Goal: Task Accomplishment & Management: Manage account settings

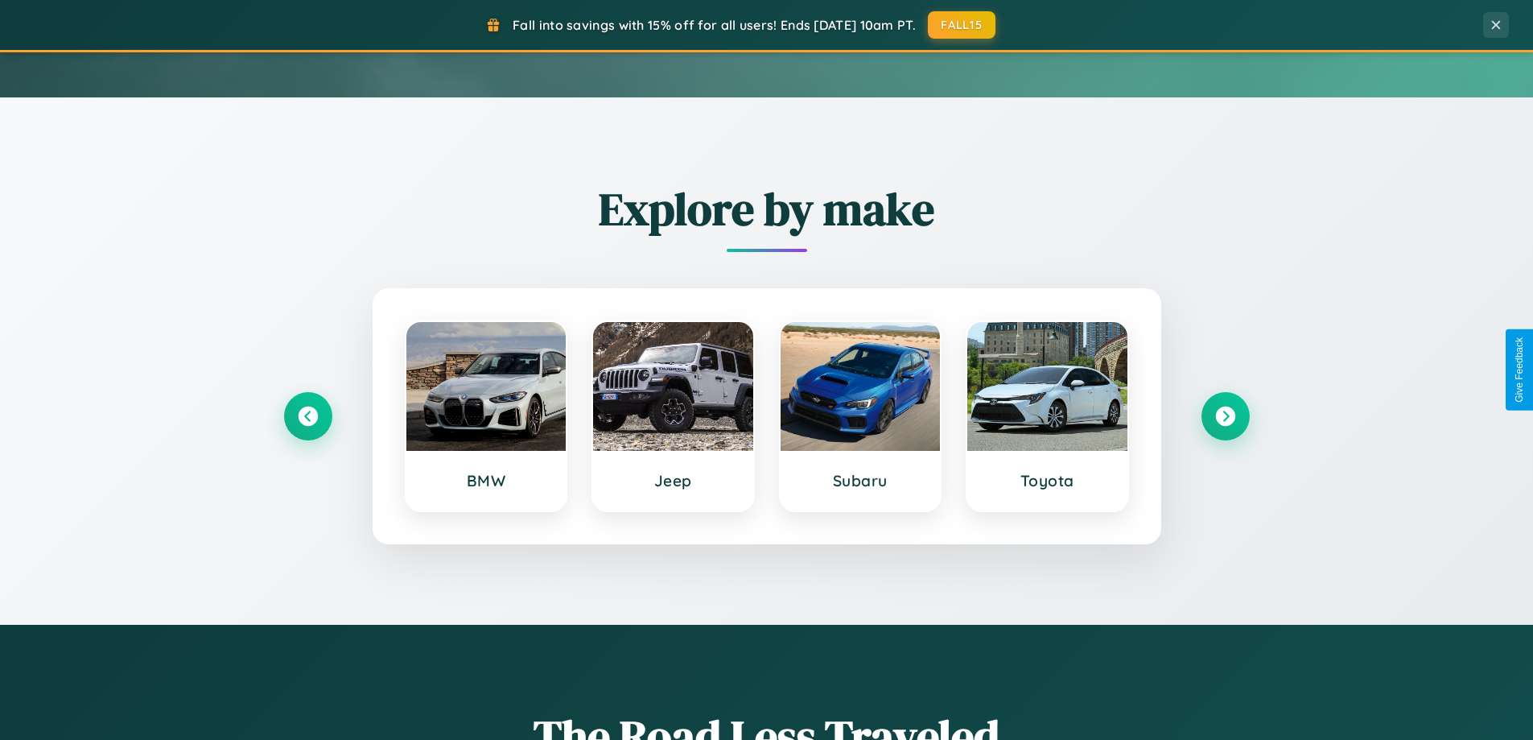
scroll to position [694, 0]
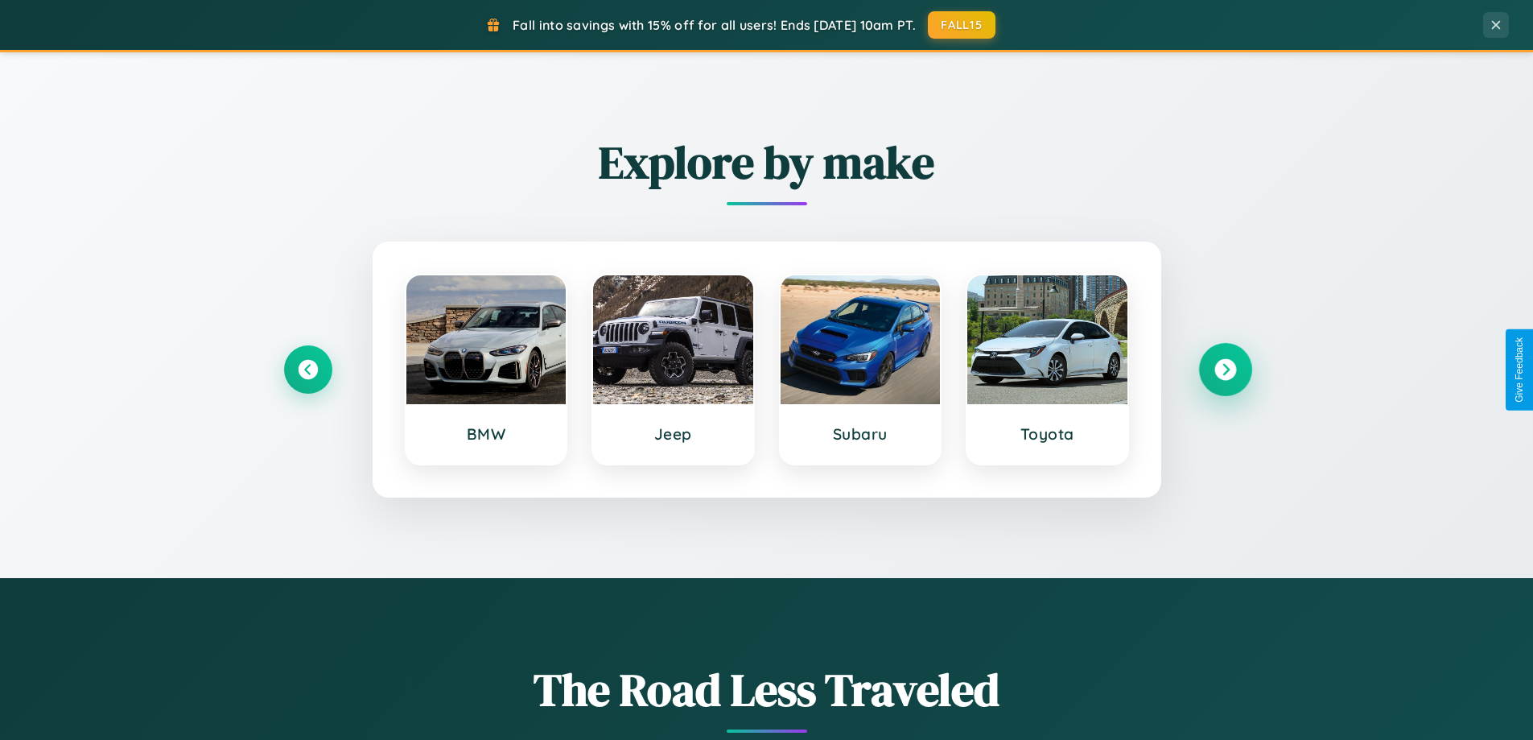
click at [1225, 369] on icon at bounding box center [1226, 370] width 22 height 22
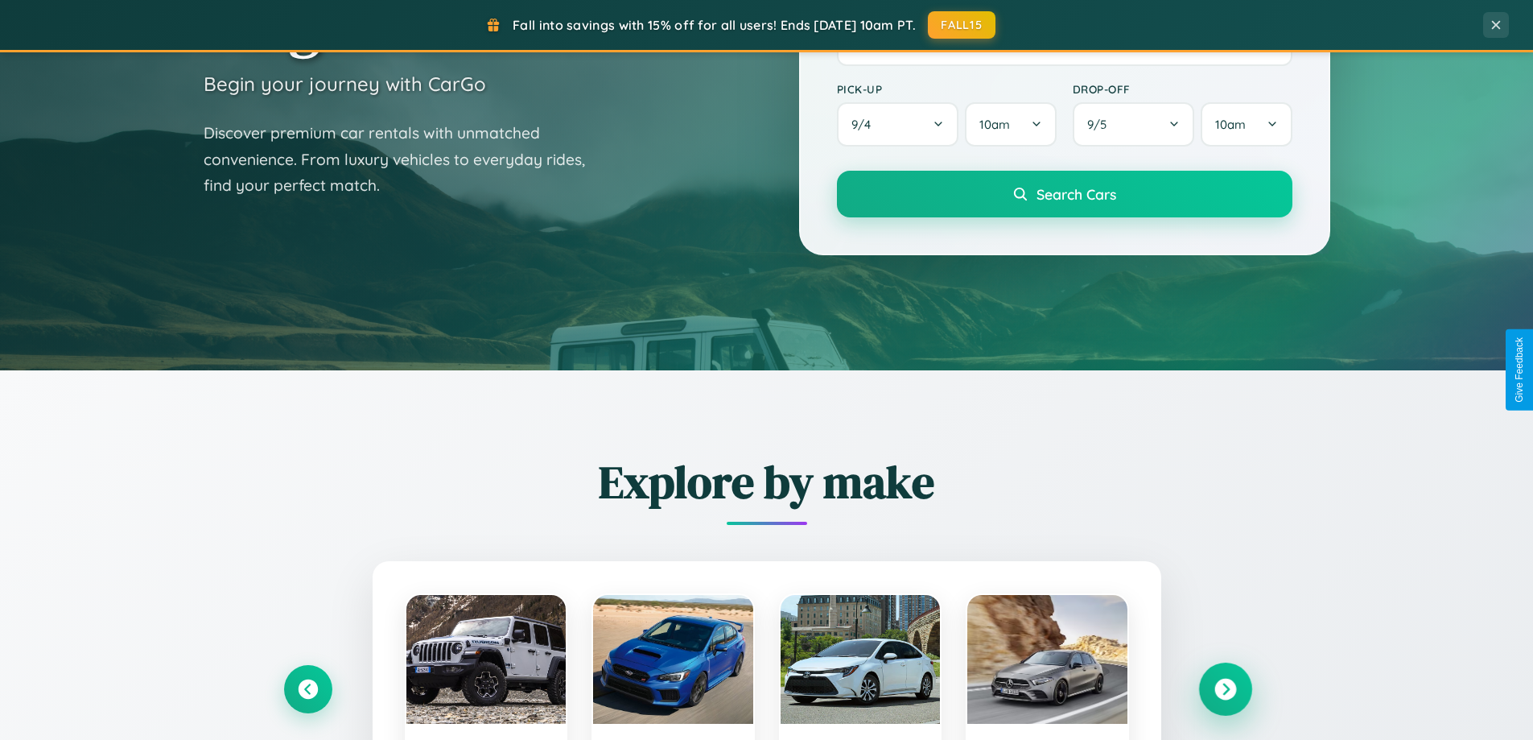
scroll to position [0, 0]
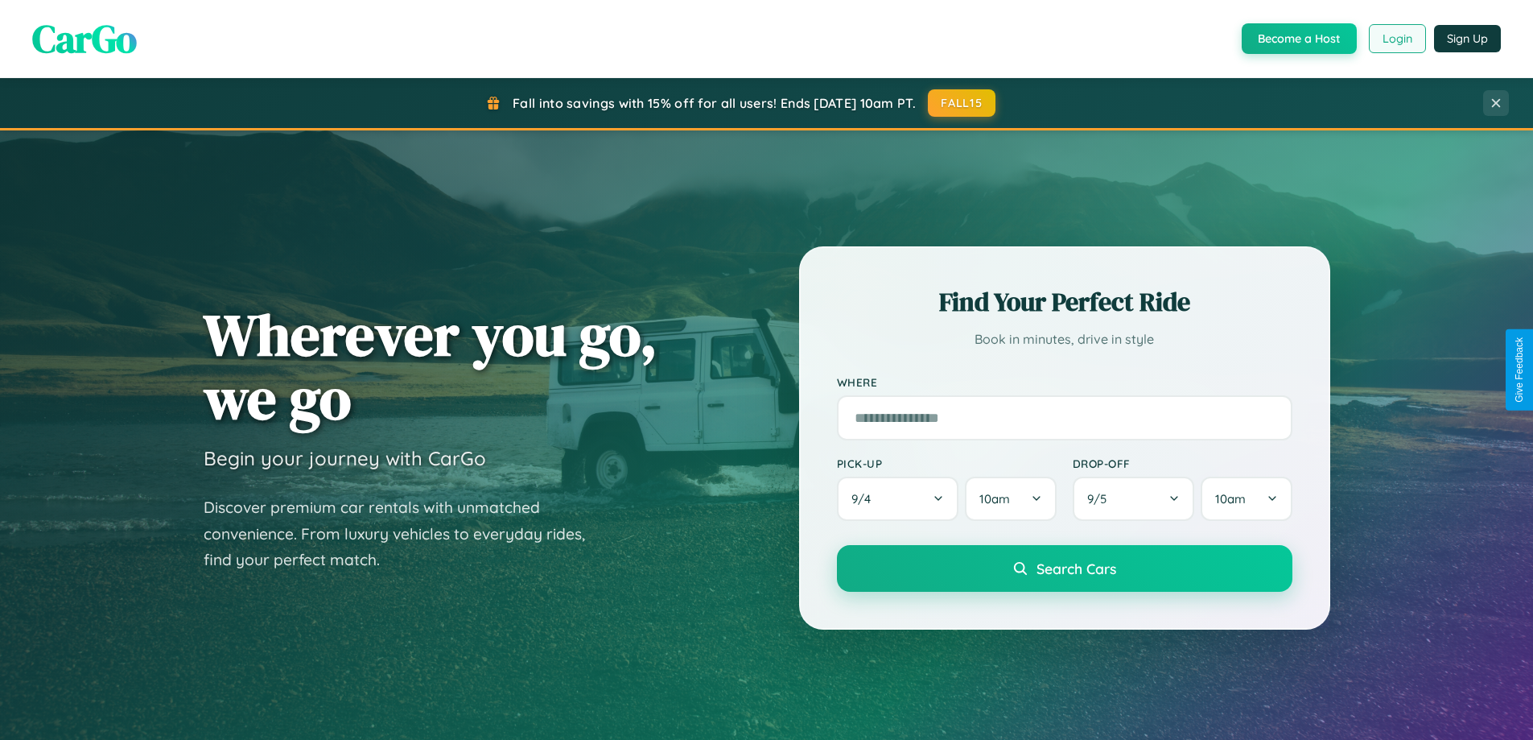
click at [1396, 39] on button "Login" at bounding box center [1397, 38] width 57 height 29
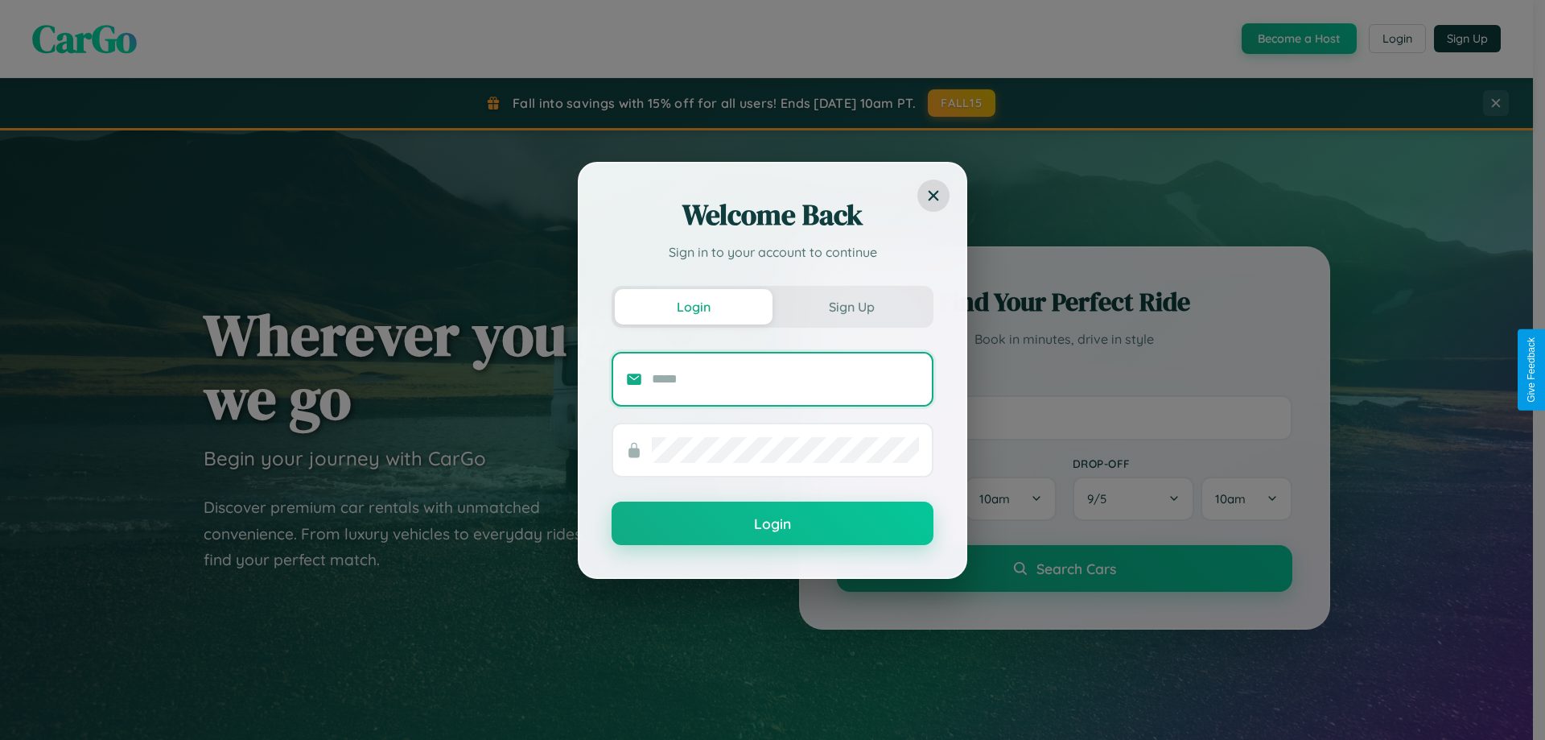
click at [786, 378] on input "text" at bounding box center [785, 379] width 267 height 26
type input "**********"
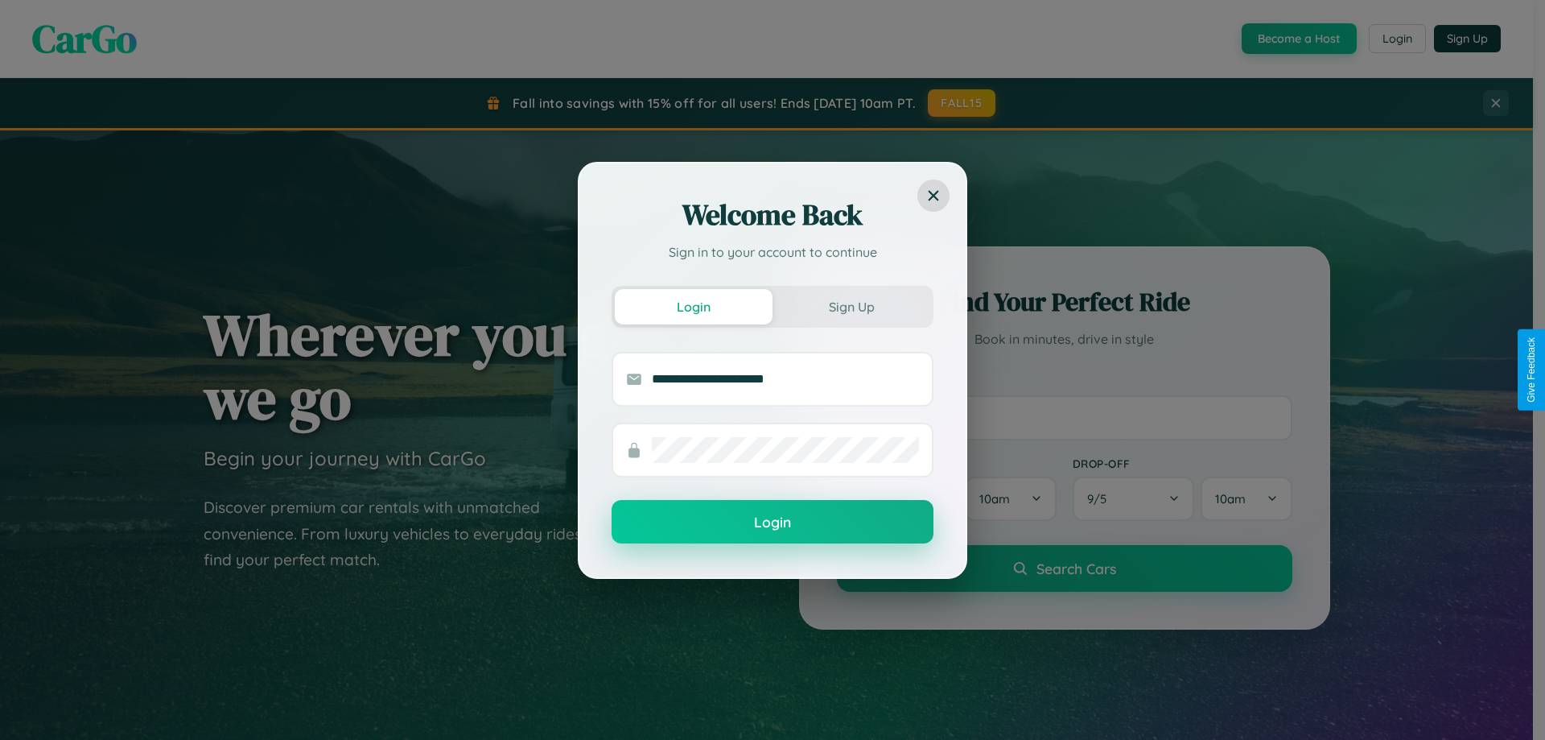
click at [773, 522] on button "Login" at bounding box center [773, 521] width 322 height 43
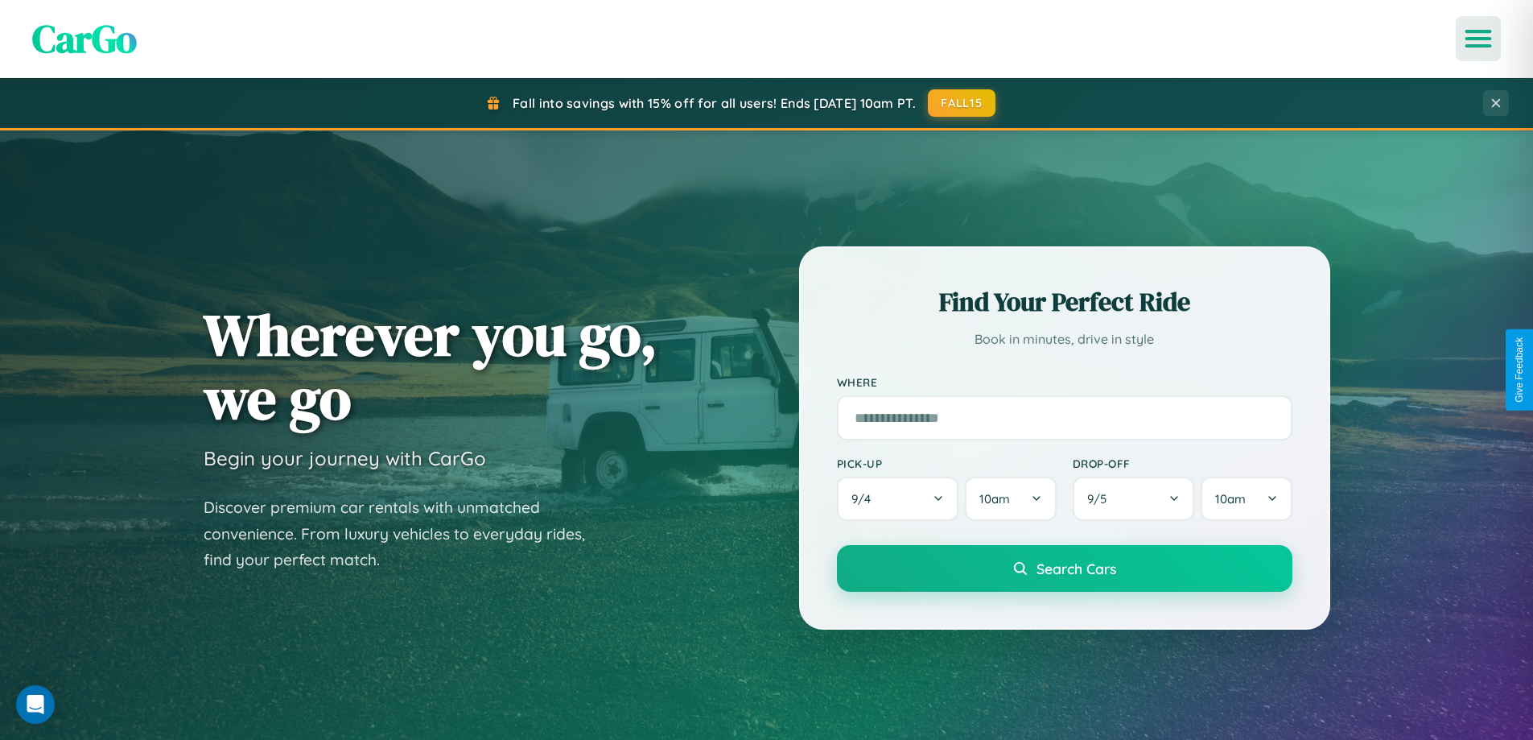
click at [1479, 39] on icon "Open menu" at bounding box center [1478, 38] width 23 height 14
